Goal: Information Seeking & Learning: Learn about a topic

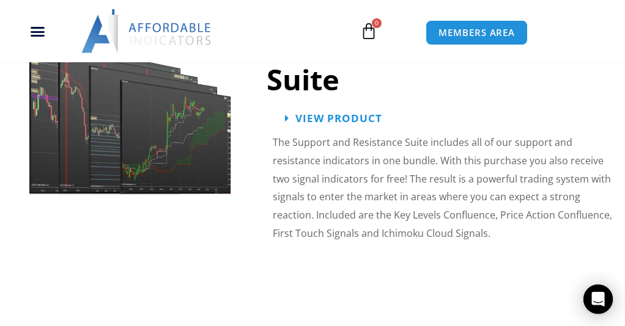
scroll to position [1236, 0]
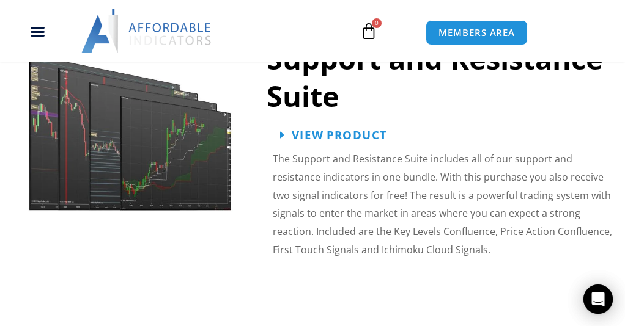
click at [340, 133] on span "View Product" at bounding box center [339, 135] width 95 height 12
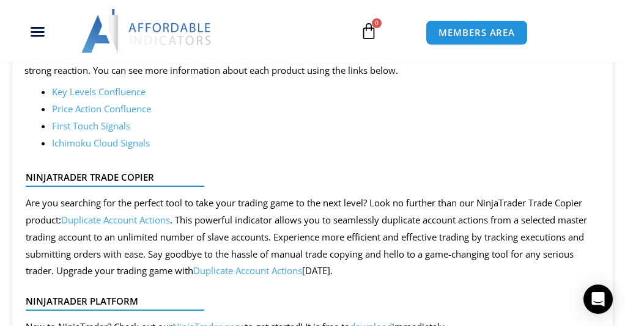
scroll to position [870, 0]
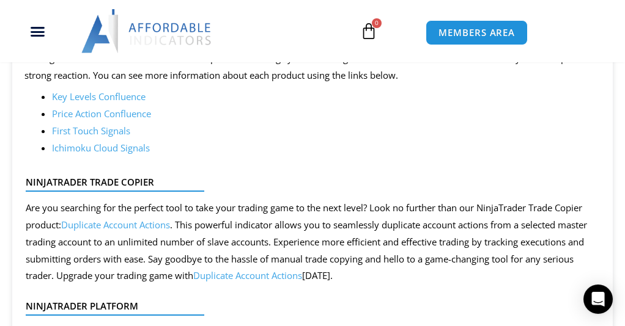
click at [102, 96] on link "Key Levels Confluence" at bounding box center [99, 96] width 94 height 12
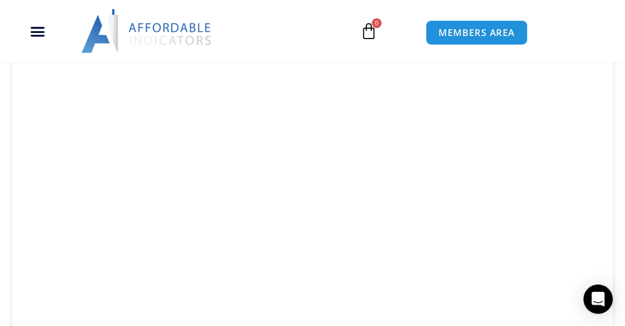
scroll to position [1070, 0]
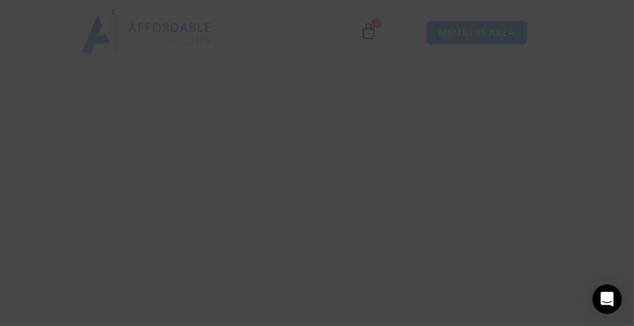
click at [544, 10] on span at bounding box center [552, 9] width 20 height 7
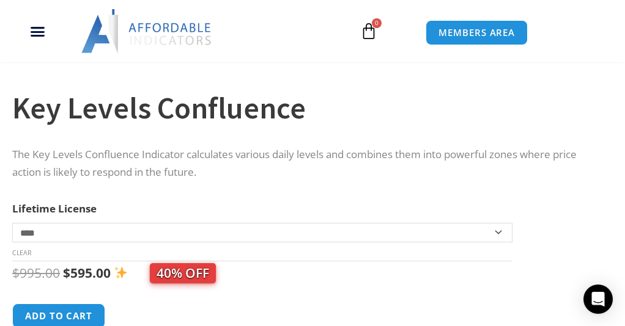
scroll to position [0, 0]
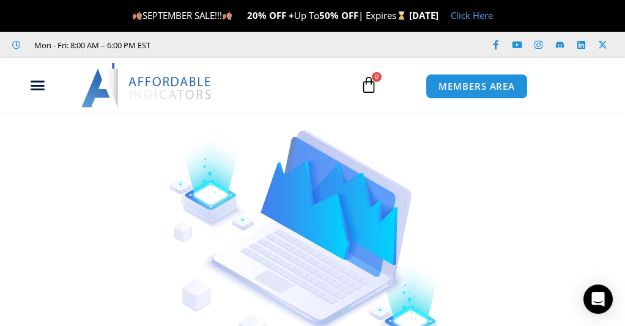
drag, startPoint x: 0, startPoint y: 0, endPoint x: 610, endPoint y: -17, distance: 610.1
